Goal: Transaction & Acquisition: Purchase product/service

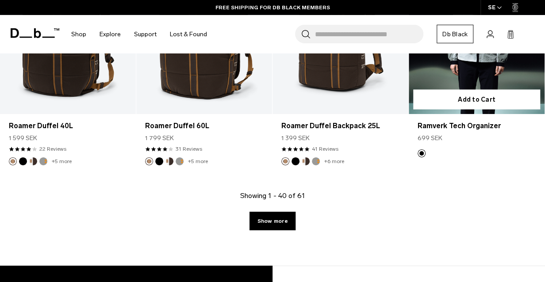
scroll to position [2391, 0]
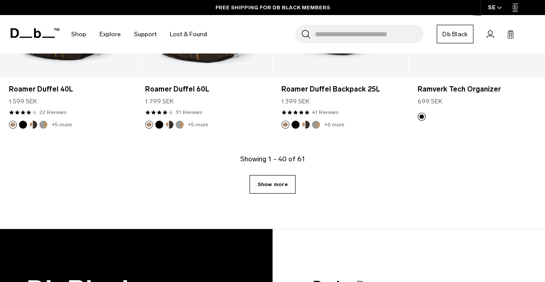
click at [284, 175] on link "Show more" at bounding box center [272, 184] width 46 height 19
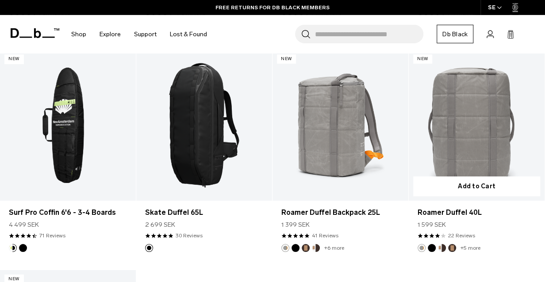
scroll to position [3383, 0]
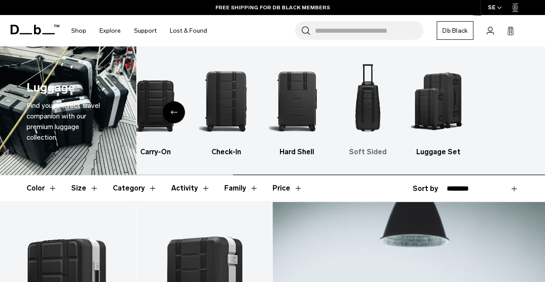
click at [318, 125] on ul "All products Carry-On Check-In Hard Shell Soft Sided Luggage Set" at bounding box center [252, 109] width 391 height 98
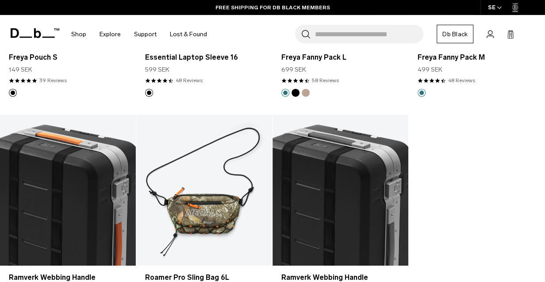
scroll to position [2391, 0]
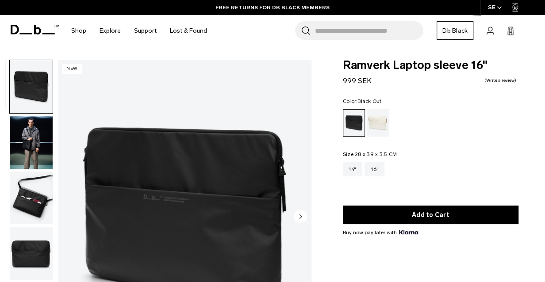
click at [13, 206] on img "button" at bounding box center [31, 198] width 43 height 53
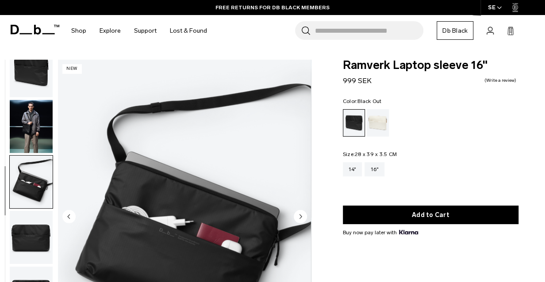
scroll to position [16, 0]
click at [19, 238] on img "button" at bounding box center [31, 237] width 43 height 53
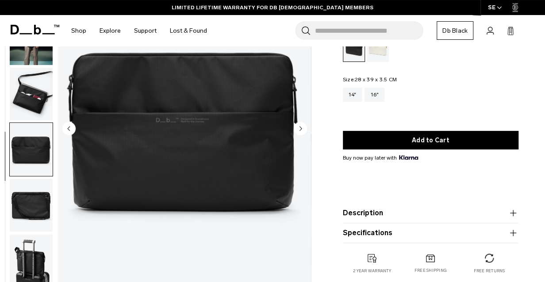
scroll to position [94, 0]
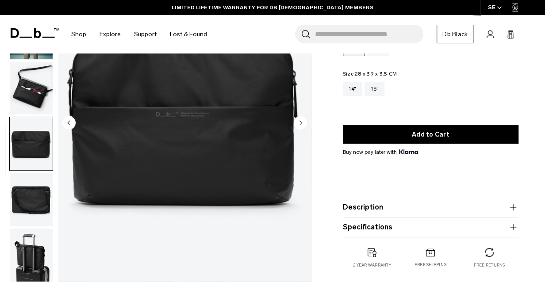
click at [30, 200] on img "button" at bounding box center [31, 199] width 43 height 53
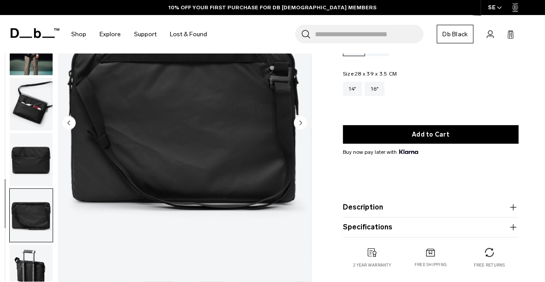
click at [378, 206] on button "Description" at bounding box center [431, 207] width 176 height 11
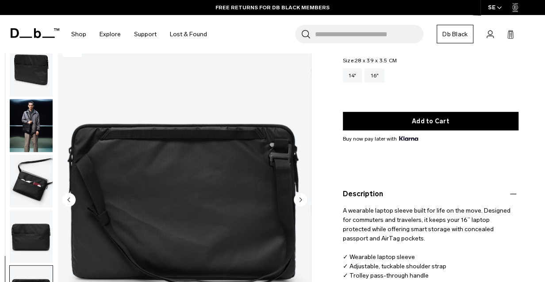
scroll to position [188, 0]
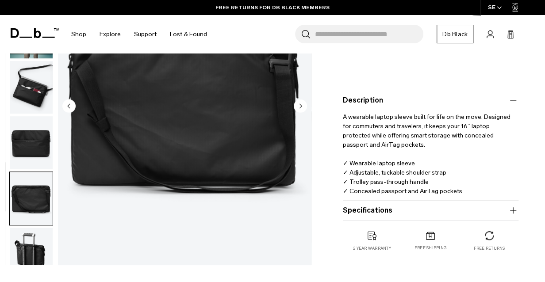
click at [379, 207] on button "Specifications" at bounding box center [431, 210] width 176 height 11
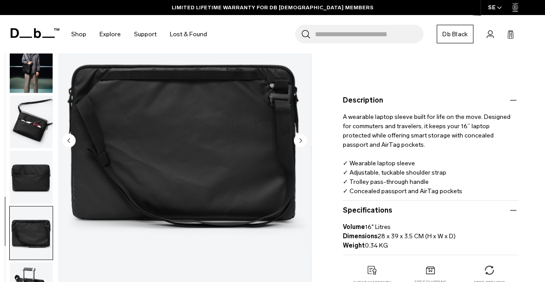
click at [18, 131] on img "button" at bounding box center [31, 121] width 43 height 53
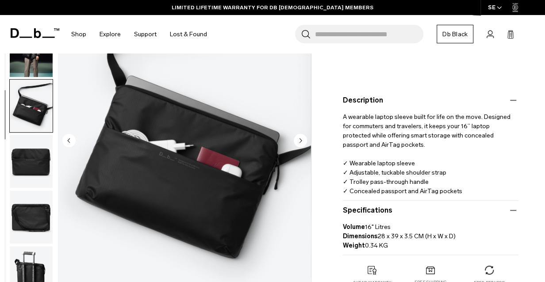
scroll to position [16, 0]
click at [180, 140] on img "3 / 6" at bounding box center [184, 142] width 253 height 316
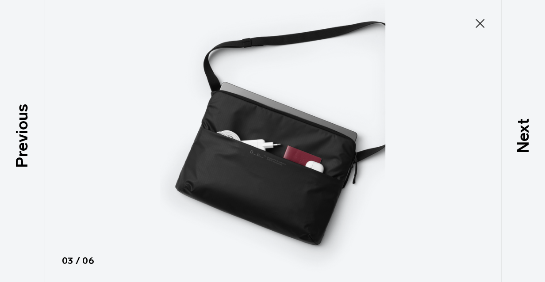
click at [294, 146] on img at bounding box center [272, 141] width 398 height 282
click at [294, 152] on img at bounding box center [272, 141] width 398 height 282
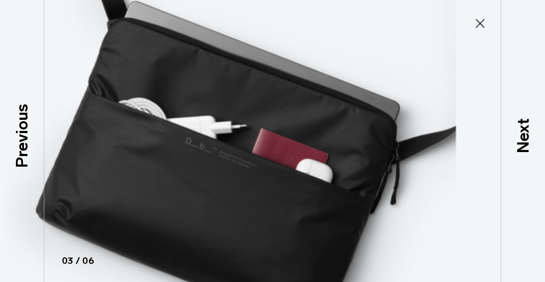
click at [483, 22] on icon at bounding box center [480, 23] width 14 height 14
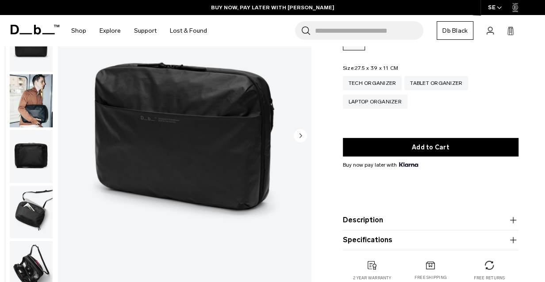
scroll to position [94, 0]
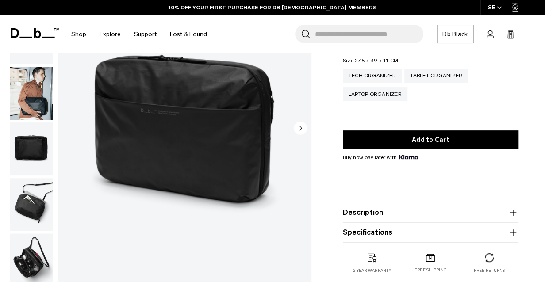
click at [36, 201] on img "button" at bounding box center [31, 204] width 43 height 53
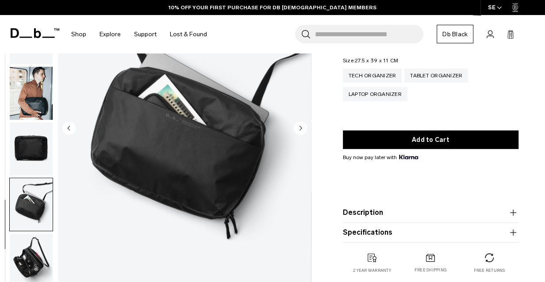
click at [39, 250] on img "button" at bounding box center [31, 260] width 43 height 53
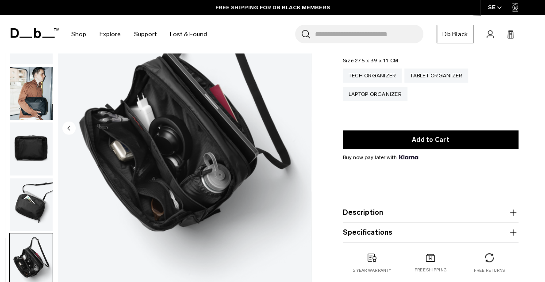
click at [36, 108] on img "button" at bounding box center [31, 93] width 43 height 53
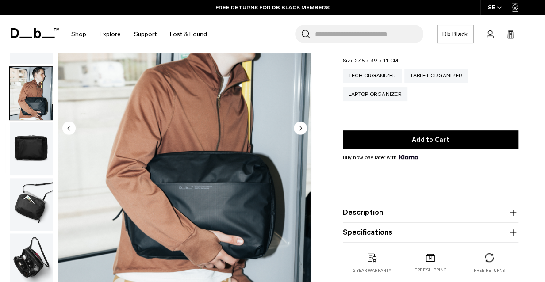
click at [42, 150] on img "button" at bounding box center [31, 149] width 43 height 53
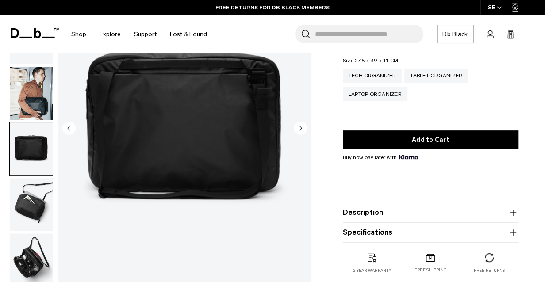
click at [38, 201] on img "button" at bounding box center [31, 204] width 43 height 53
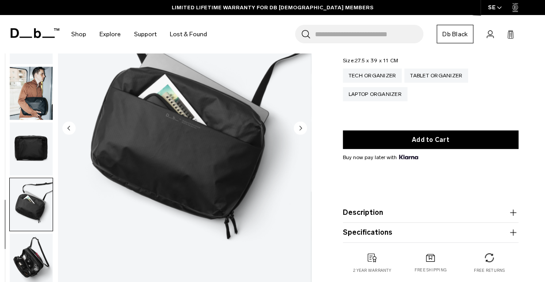
click at [30, 253] on img "button" at bounding box center [31, 260] width 43 height 53
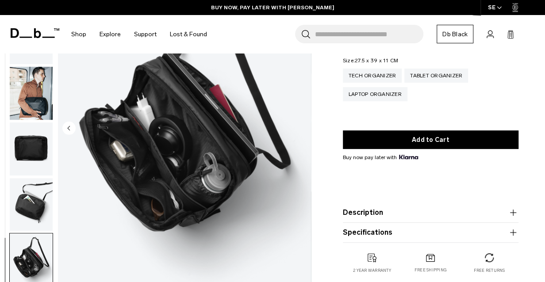
click at [36, 212] on img "button" at bounding box center [31, 204] width 43 height 53
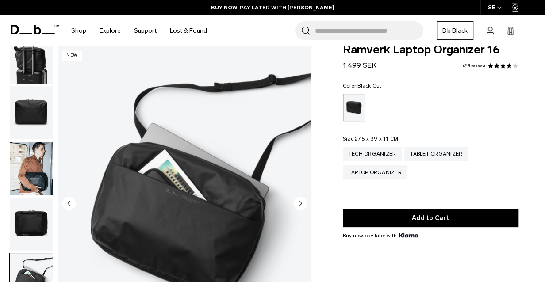
scroll to position [0, 0]
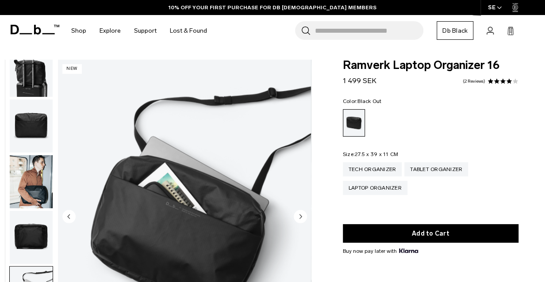
click at [36, 72] on img "button" at bounding box center [31, 70] width 43 height 53
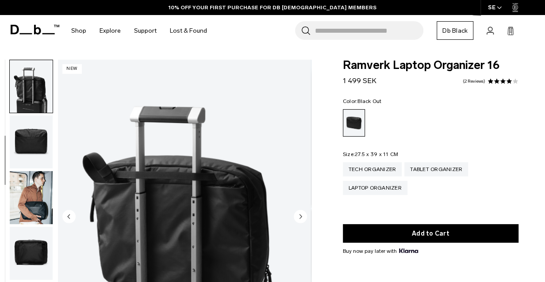
scroll to position [111, 0]
click at [34, 137] on img "button" at bounding box center [31, 141] width 43 height 53
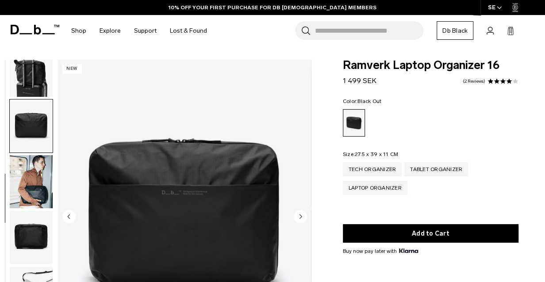
scroll to position [127, 0]
click at [36, 62] on img "button" at bounding box center [31, 70] width 43 height 53
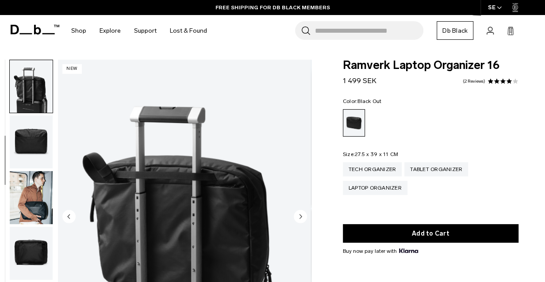
scroll to position [111, 0]
drag, startPoint x: 446, startPoint y: 232, endPoint x: 454, endPoint y: 219, distance: 15.7
click at [446, 232] on button "Add to Cart" at bounding box center [431, 233] width 176 height 19
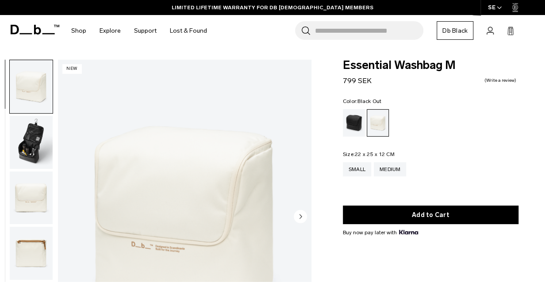
click at [350, 127] on div "Black Out" at bounding box center [354, 122] width 23 height 27
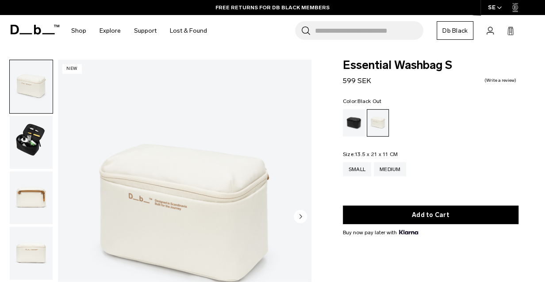
click at [355, 122] on div "Black Out" at bounding box center [354, 122] width 23 height 27
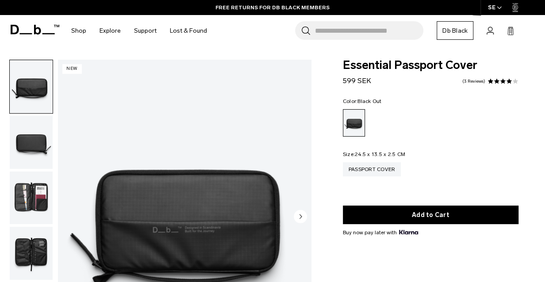
click at [31, 195] on img "button" at bounding box center [31, 198] width 43 height 53
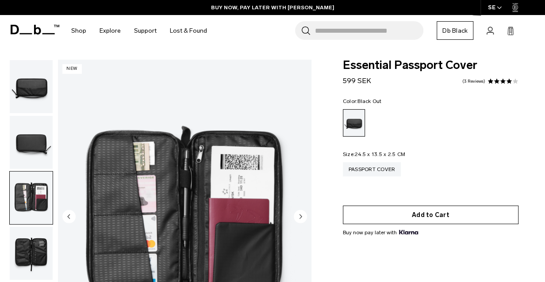
click at [441, 215] on button "Add to Cart" at bounding box center [431, 215] width 176 height 19
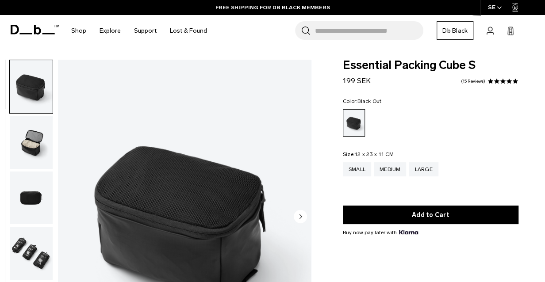
click at [43, 259] on img "button" at bounding box center [31, 253] width 43 height 53
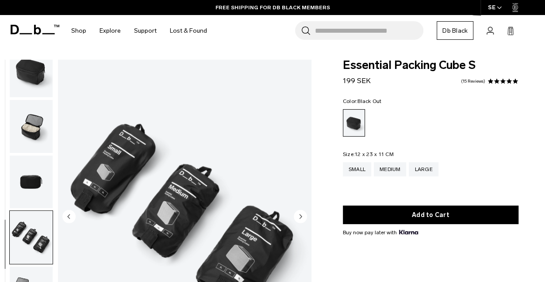
scroll to position [16, 0]
click at [41, 158] on img "button" at bounding box center [31, 182] width 43 height 53
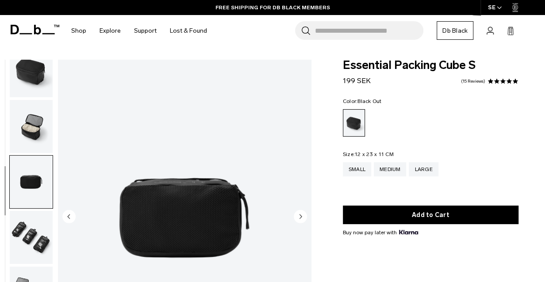
click at [37, 118] on img "button" at bounding box center [31, 126] width 43 height 53
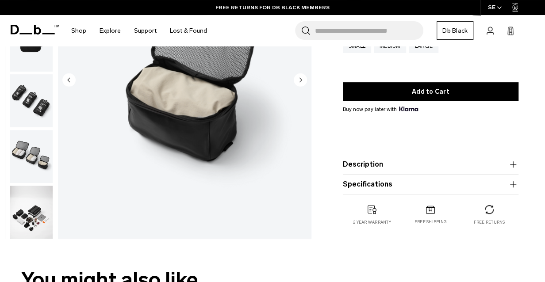
scroll to position [141, 0]
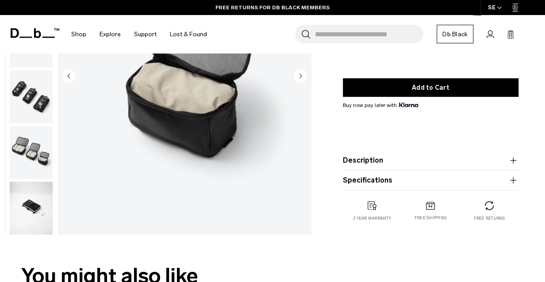
click at [385, 159] on button "Description" at bounding box center [431, 160] width 176 height 11
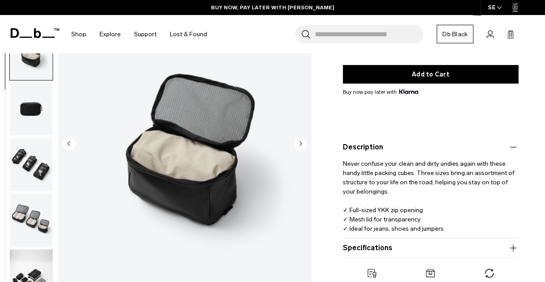
click at [23, 112] on img "button" at bounding box center [31, 108] width 43 height 53
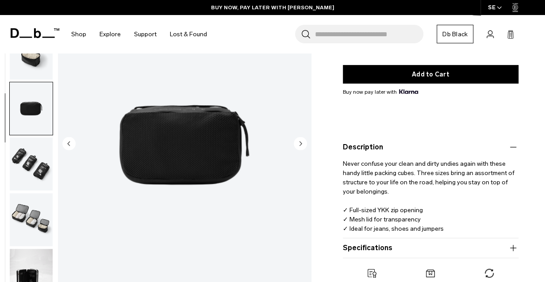
click at [156, 144] on img "3 / 6" at bounding box center [184, 145] width 253 height 316
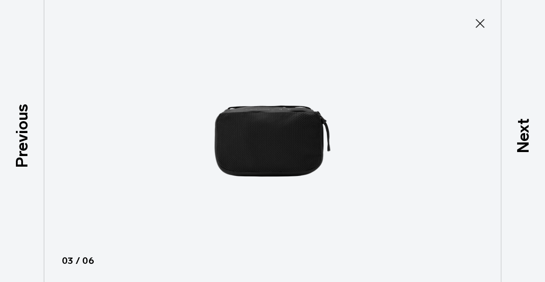
click at [274, 154] on img at bounding box center [272, 141] width 398 height 282
click at [481, 26] on icon at bounding box center [480, 23] width 14 height 14
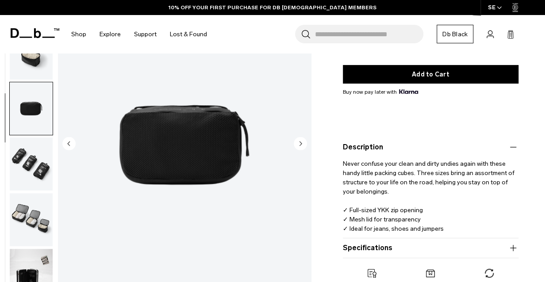
click at [32, 209] on img "button" at bounding box center [31, 219] width 43 height 53
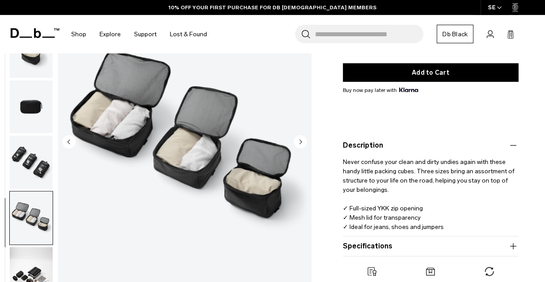
scroll to position [188, 0]
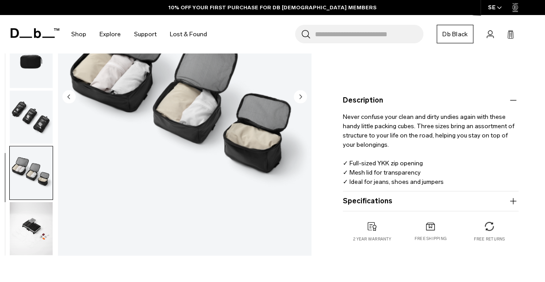
click at [39, 222] on img "button" at bounding box center [31, 228] width 43 height 53
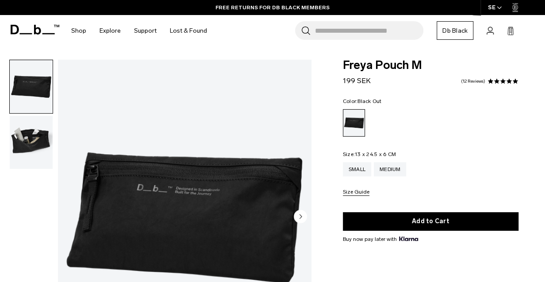
scroll to position [94, 0]
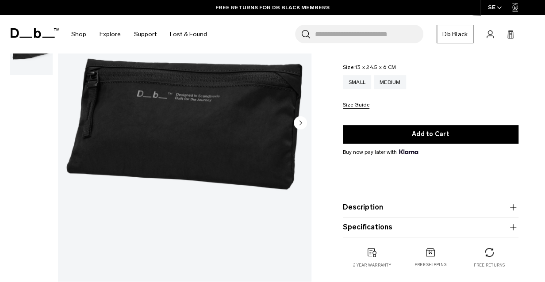
click at [389, 210] on button "Description" at bounding box center [431, 207] width 176 height 11
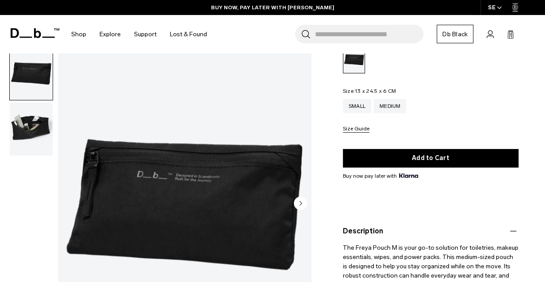
scroll to position [47, 0]
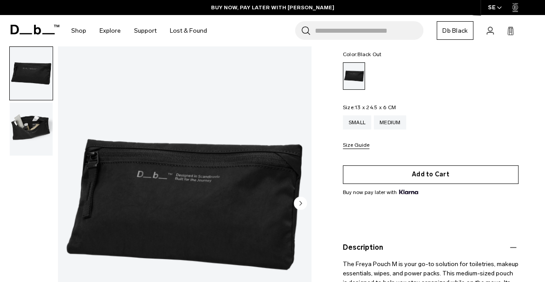
click at [394, 173] on button "Add to Cart" at bounding box center [431, 174] width 176 height 19
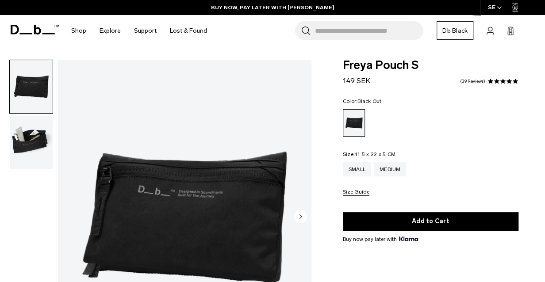
click at [32, 142] on img "button" at bounding box center [31, 142] width 43 height 53
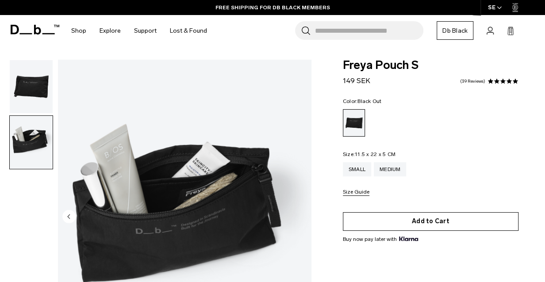
click at [433, 220] on button "Add to Cart" at bounding box center [431, 221] width 176 height 19
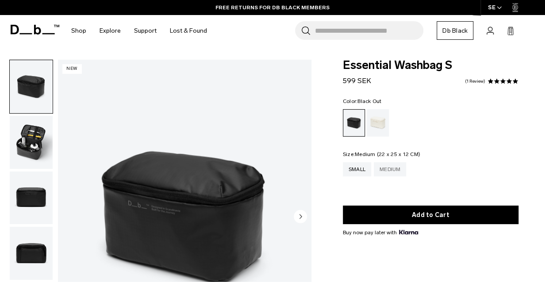
click at [396, 169] on div "Medium" at bounding box center [390, 169] width 33 height 14
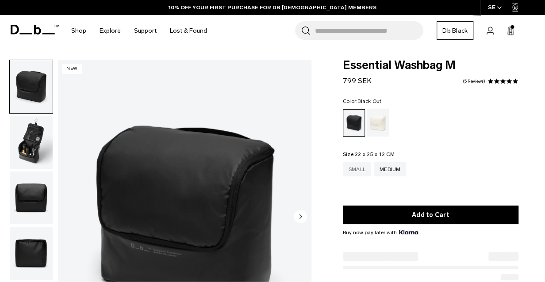
click at [357, 169] on div "Small" at bounding box center [357, 169] width 28 height 14
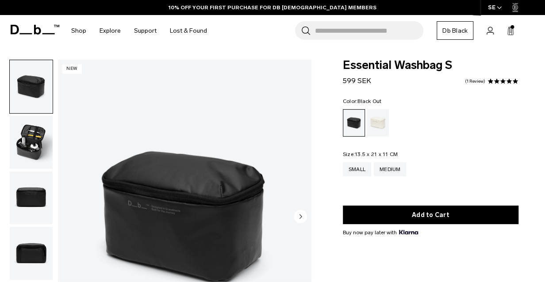
click at [431, 213] on button "Add to Cart" at bounding box center [431, 215] width 176 height 19
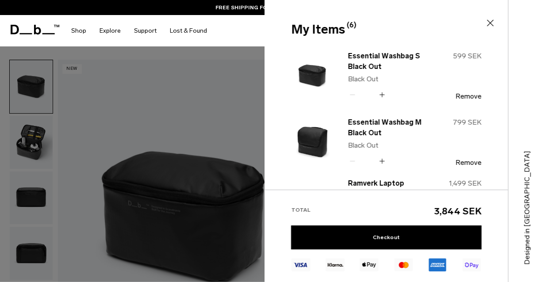
click at [385, 94] on icon at bounding box center [382, 94] width 8 height 13
click at [384, 161] on icon at bounding box center [382, 161] width 8 height 13
click at [413, 233] on link "Checkout" at bounding box center [386, 238] width 190 height 24
